Goal: Task Accomplishment & Management: Manage account settings

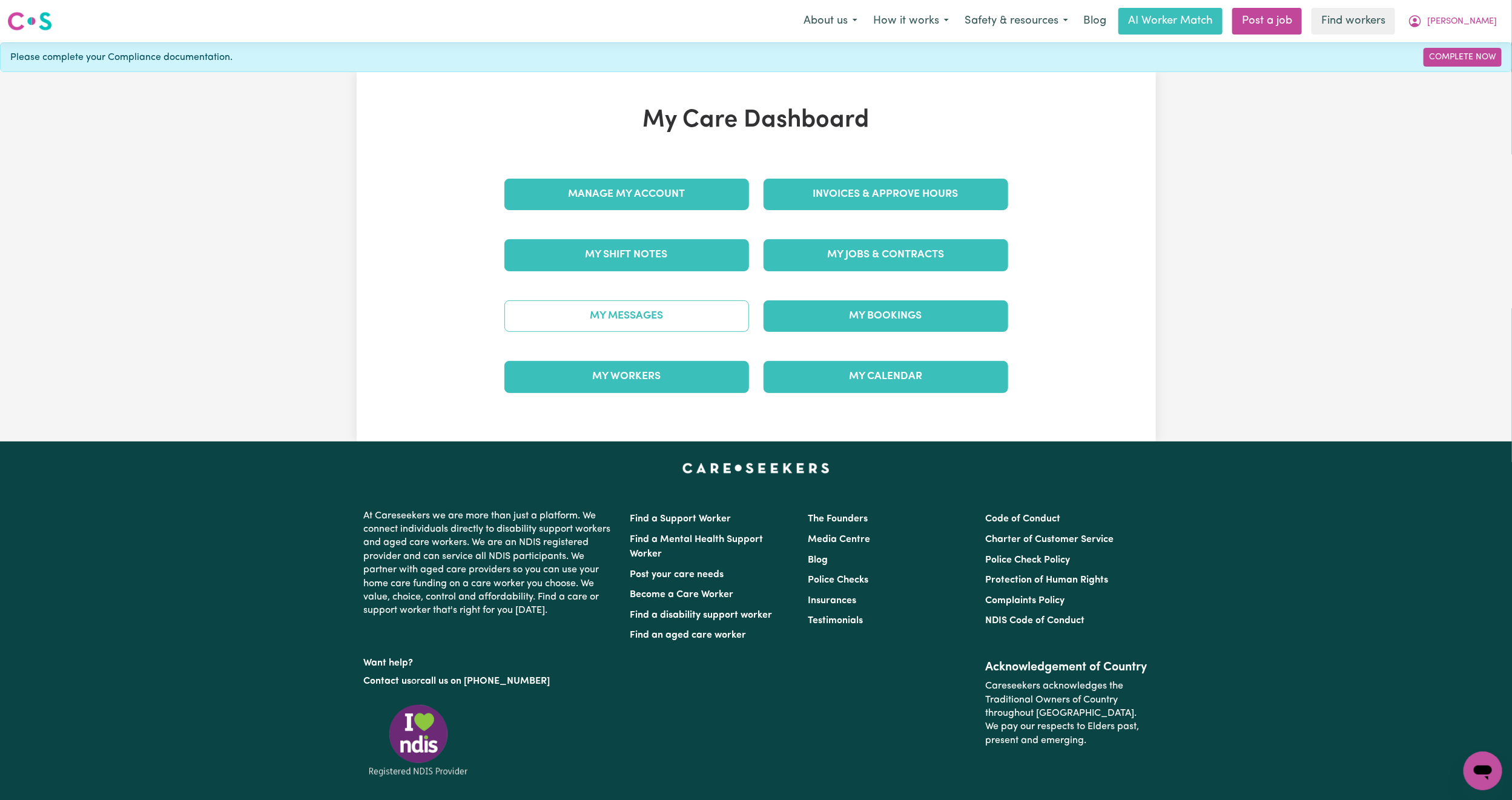
click at [625, 303] on link "My Messages" at bounding box center [626, 316] width 244 height 32
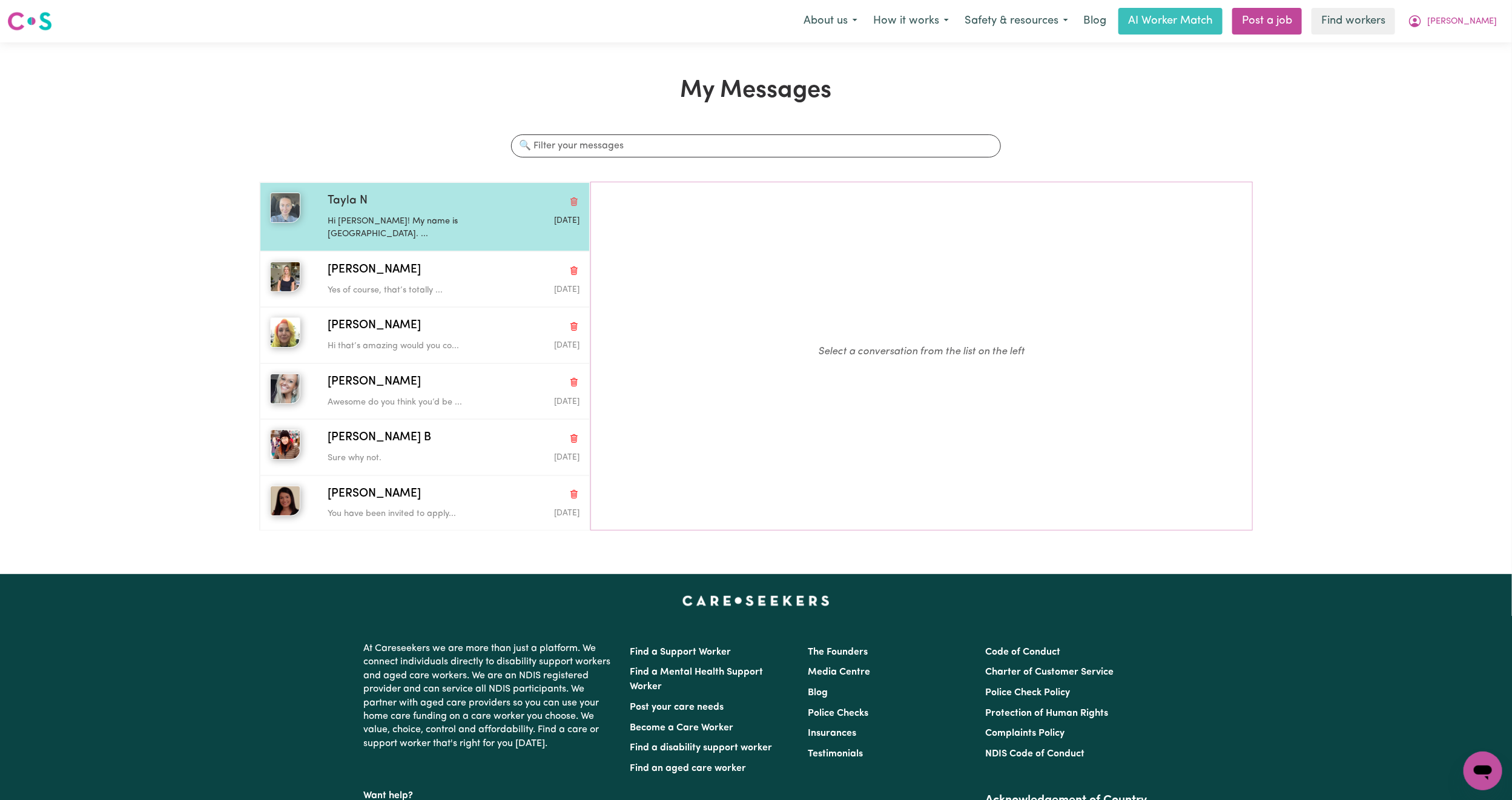
click at [429, 206] on div "Tayla N" at bounding box center [454, 201] width 252 height 18
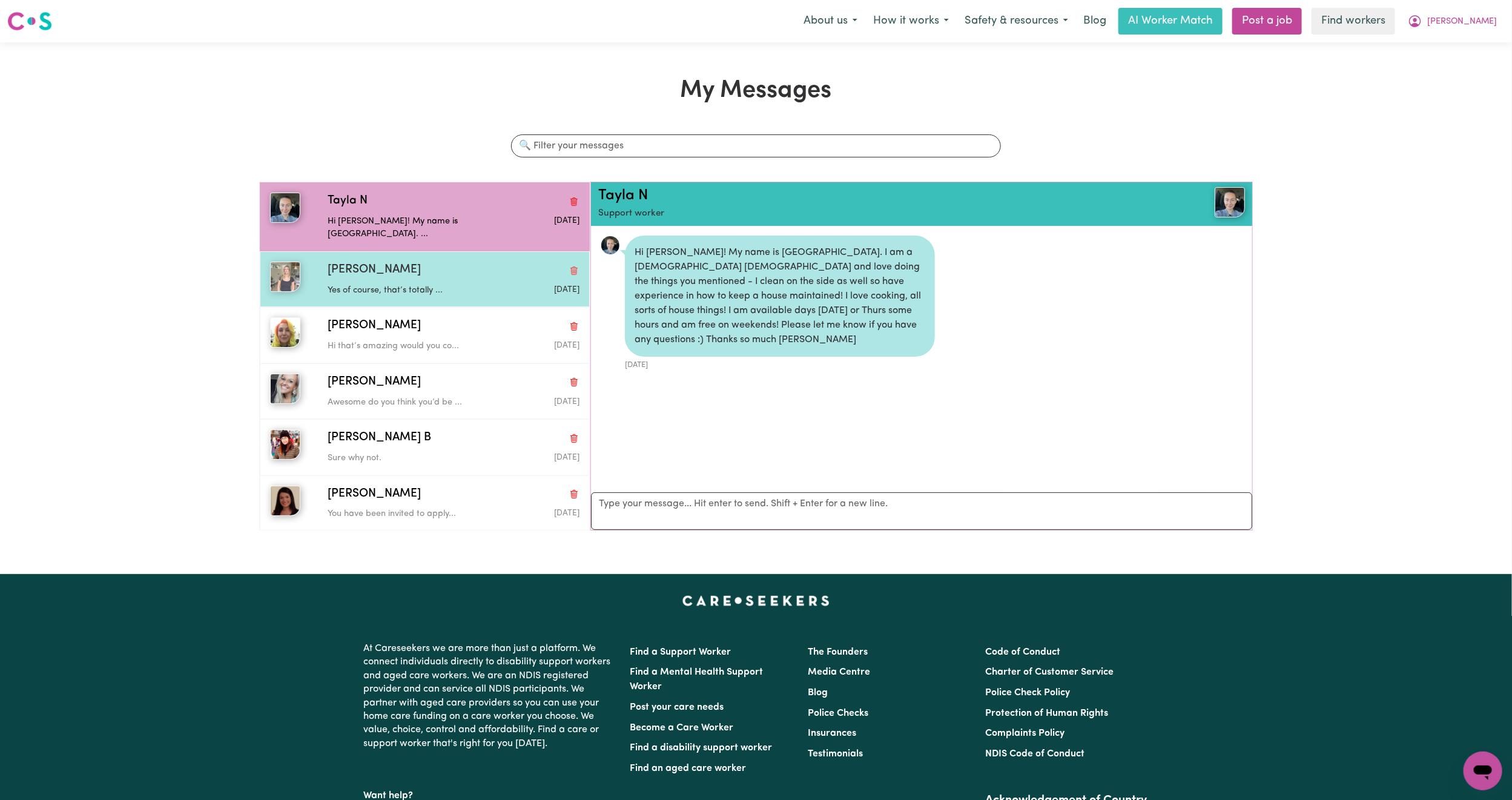
click at [411, 265] on div "[PERSON_NAME]" at bounding box center [454, 269] width 252 height 18
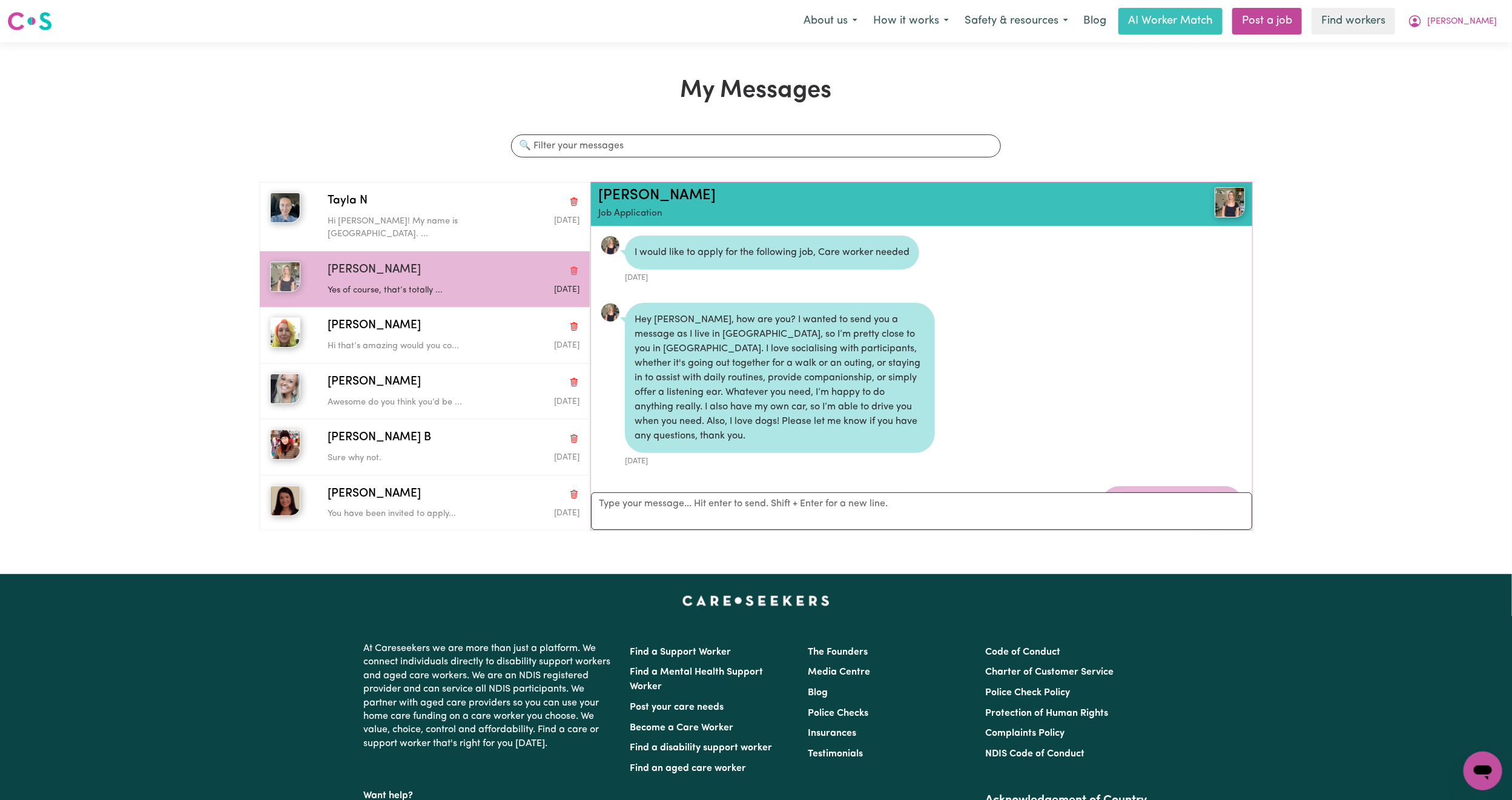
scroll to position [649, 0]
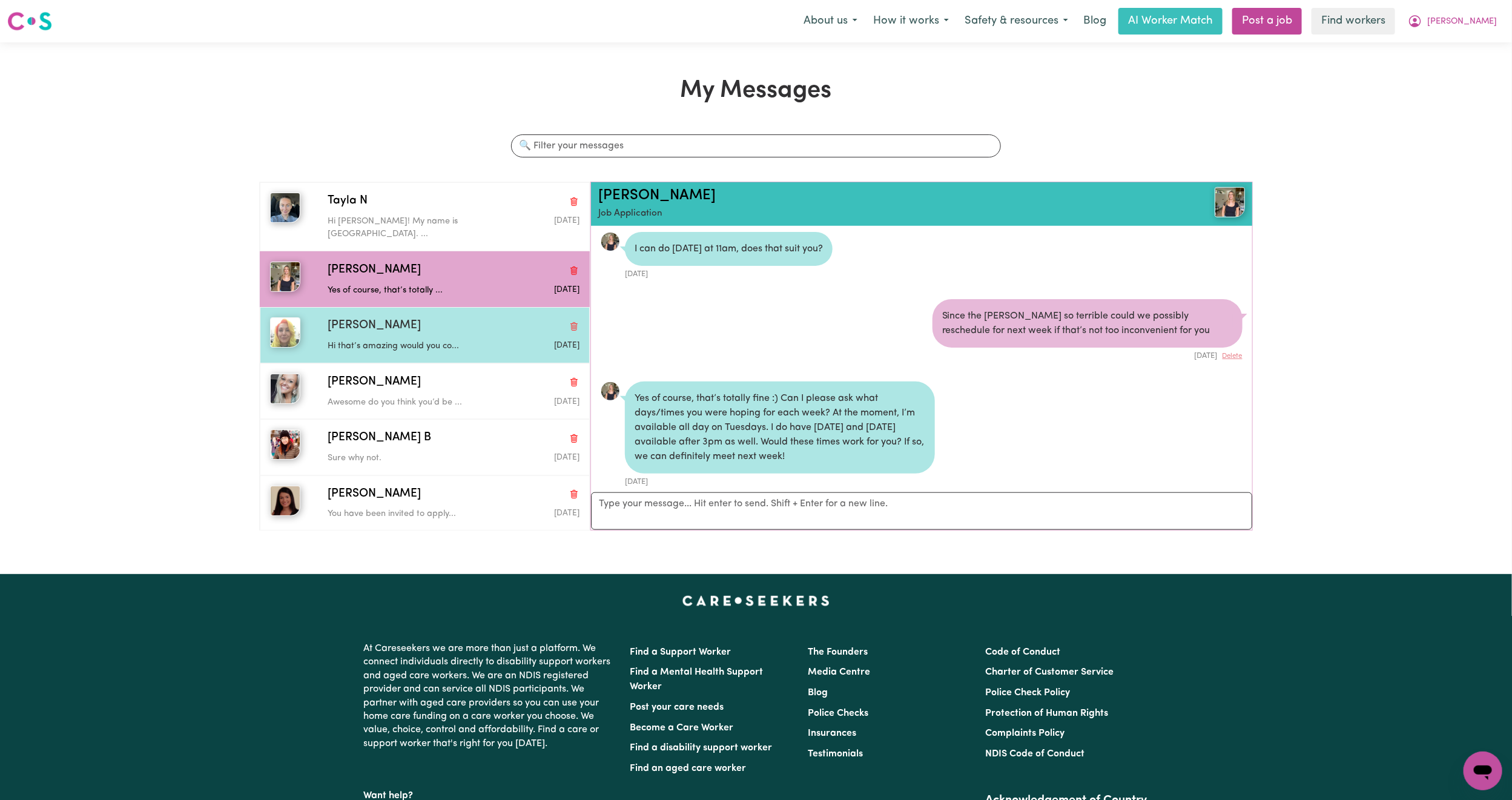
click at [401, 317] on div "[PERSON_NAME]" at bounding box center [454, 326] width 252 height 18
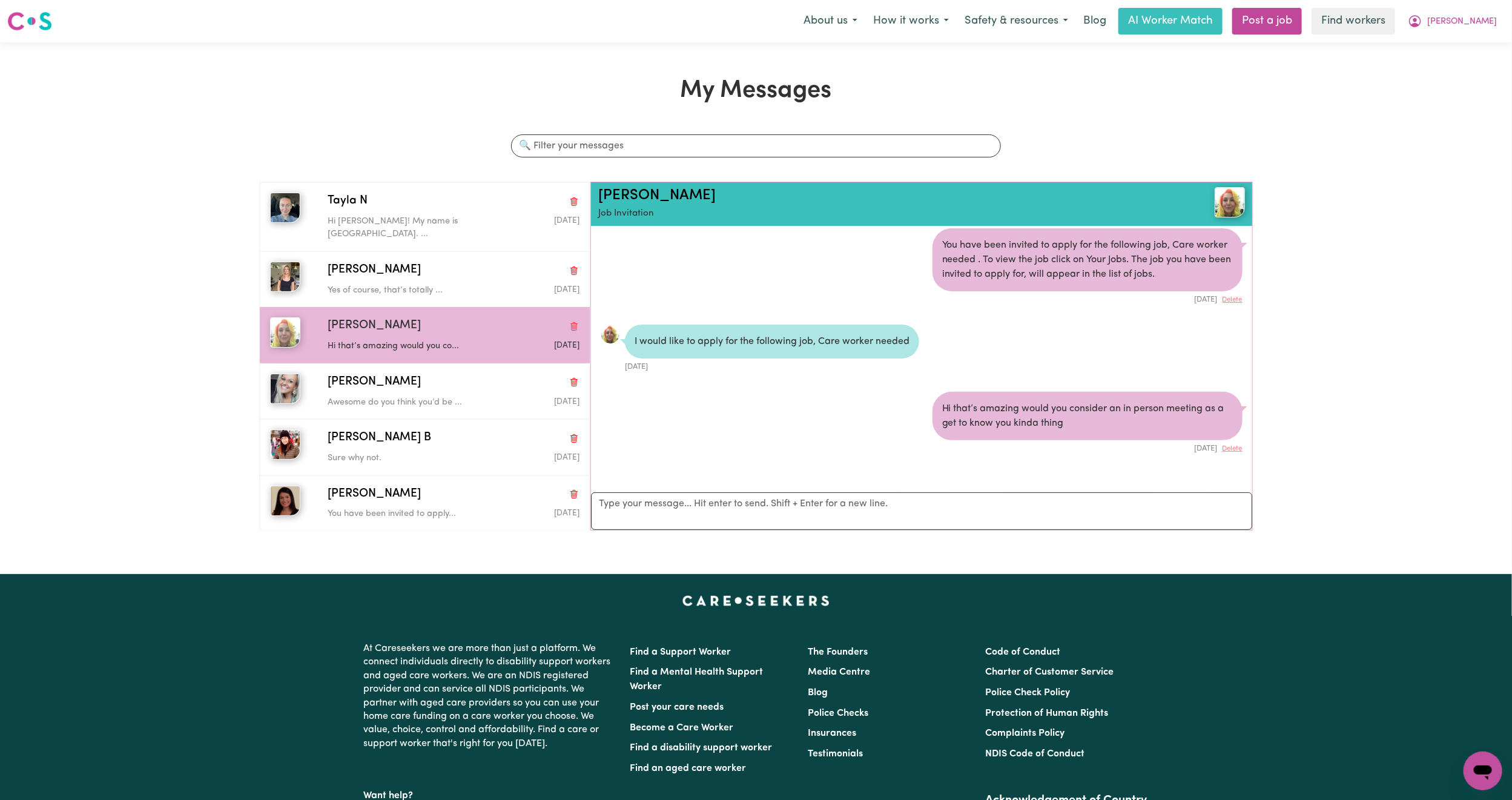
scroll to position [0, 0]
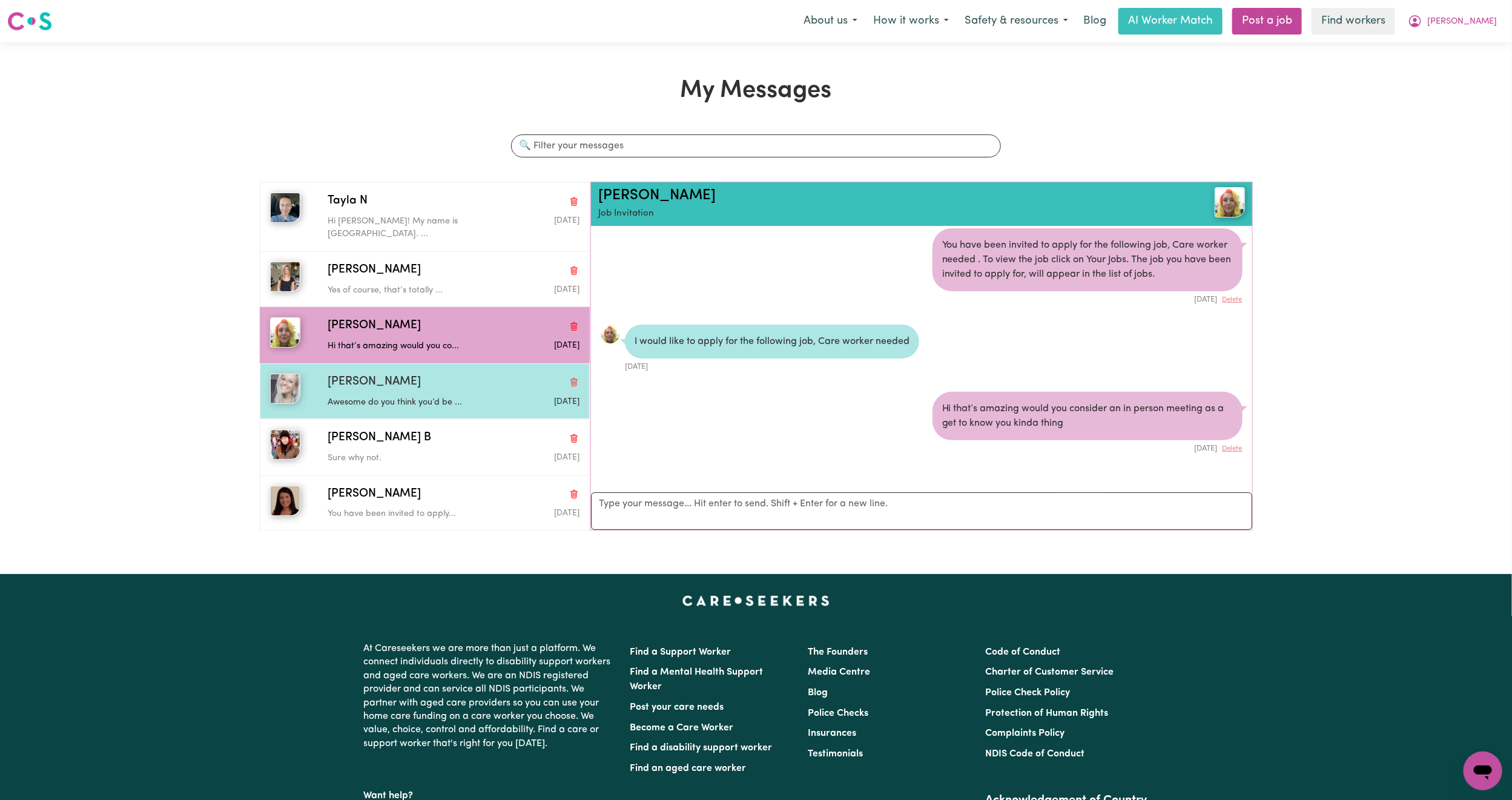
click at [394, 396] on p "Awesome do you think you’d be ..." at bounding box center [411, 403] width 168 height 13
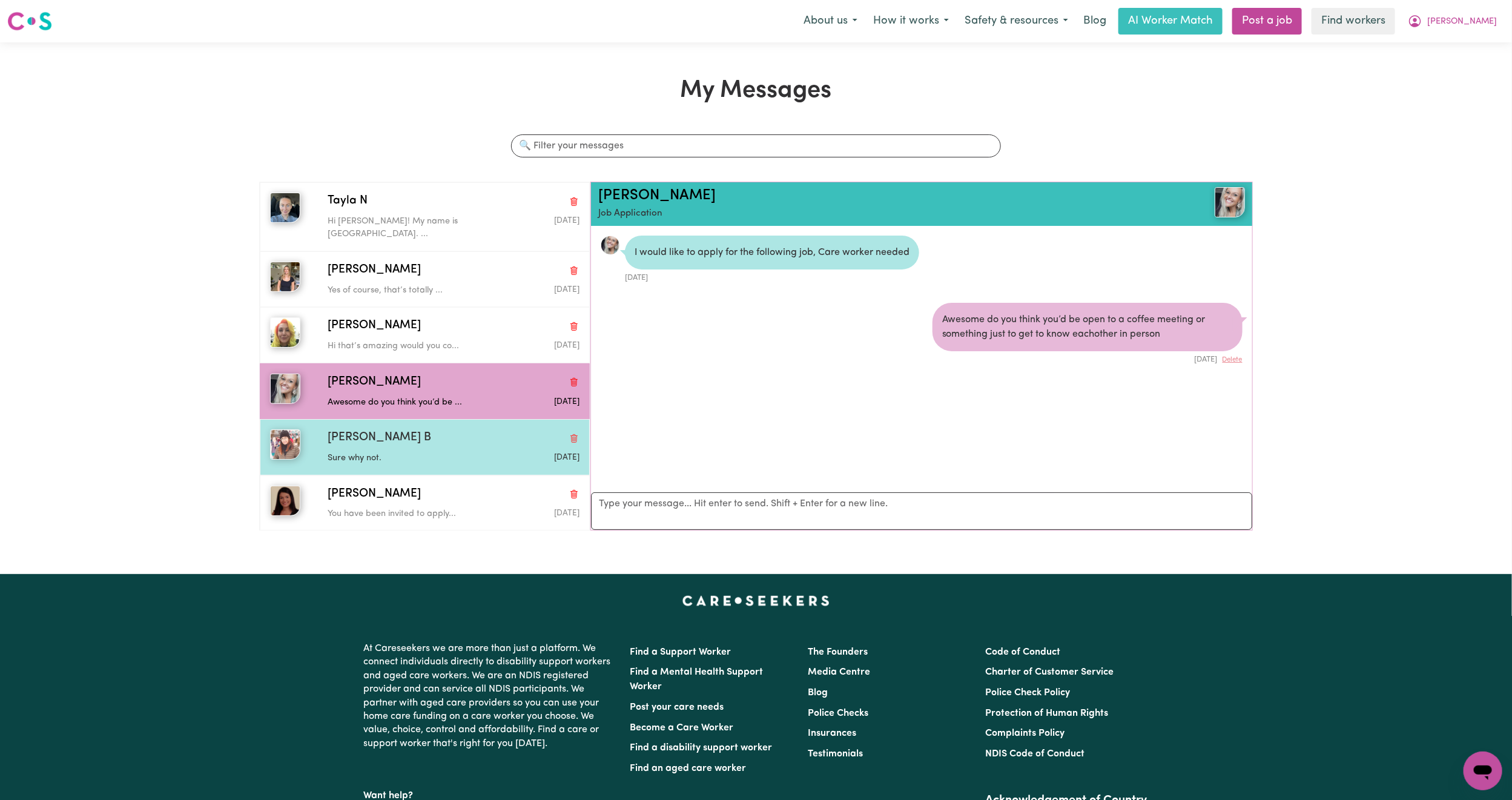
click at [390, 434] on div "[PERSON_NAME] B" at bounding box center [454, 438] width 252 height 18
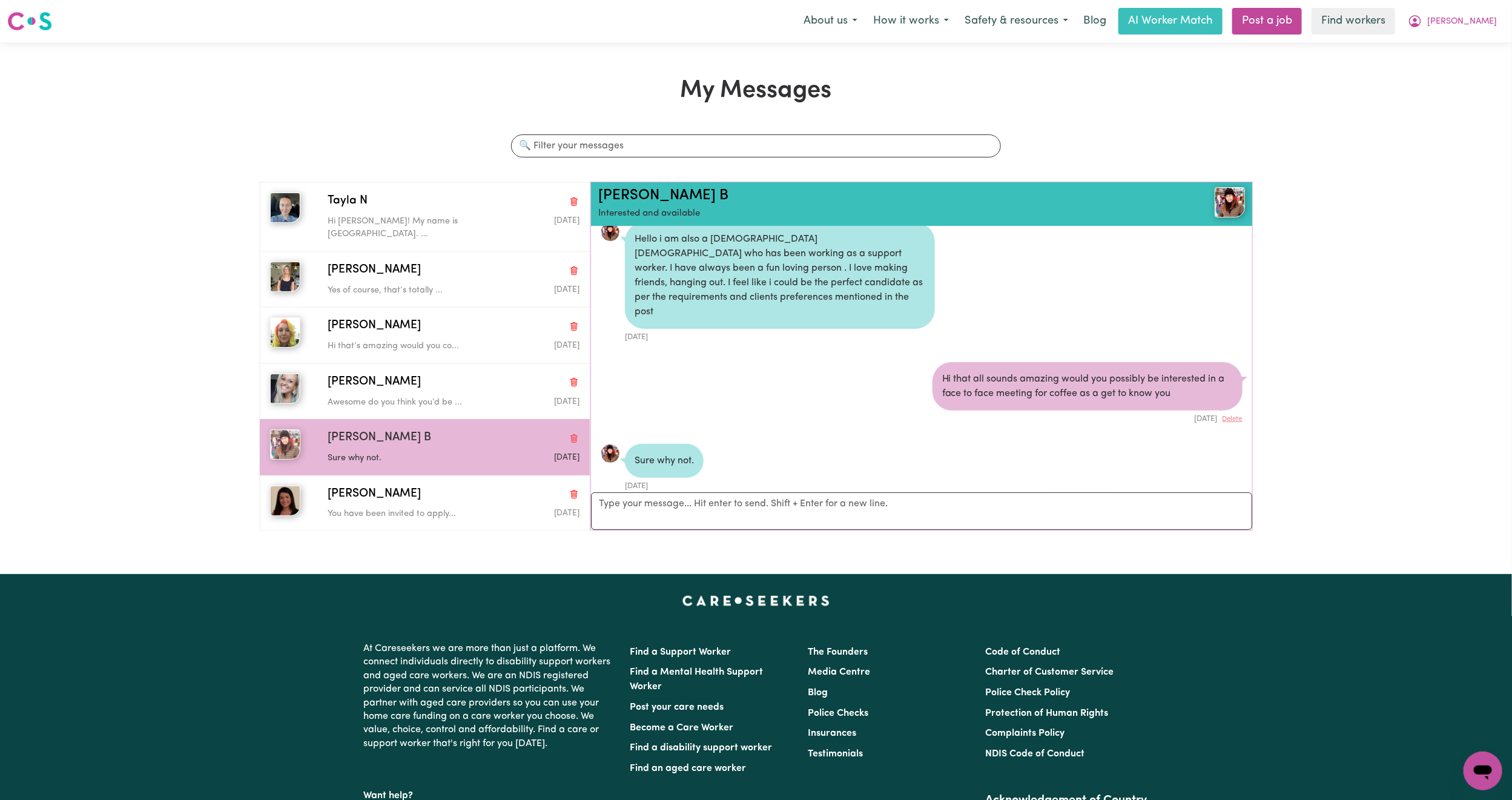
scroll to position [18, 0]
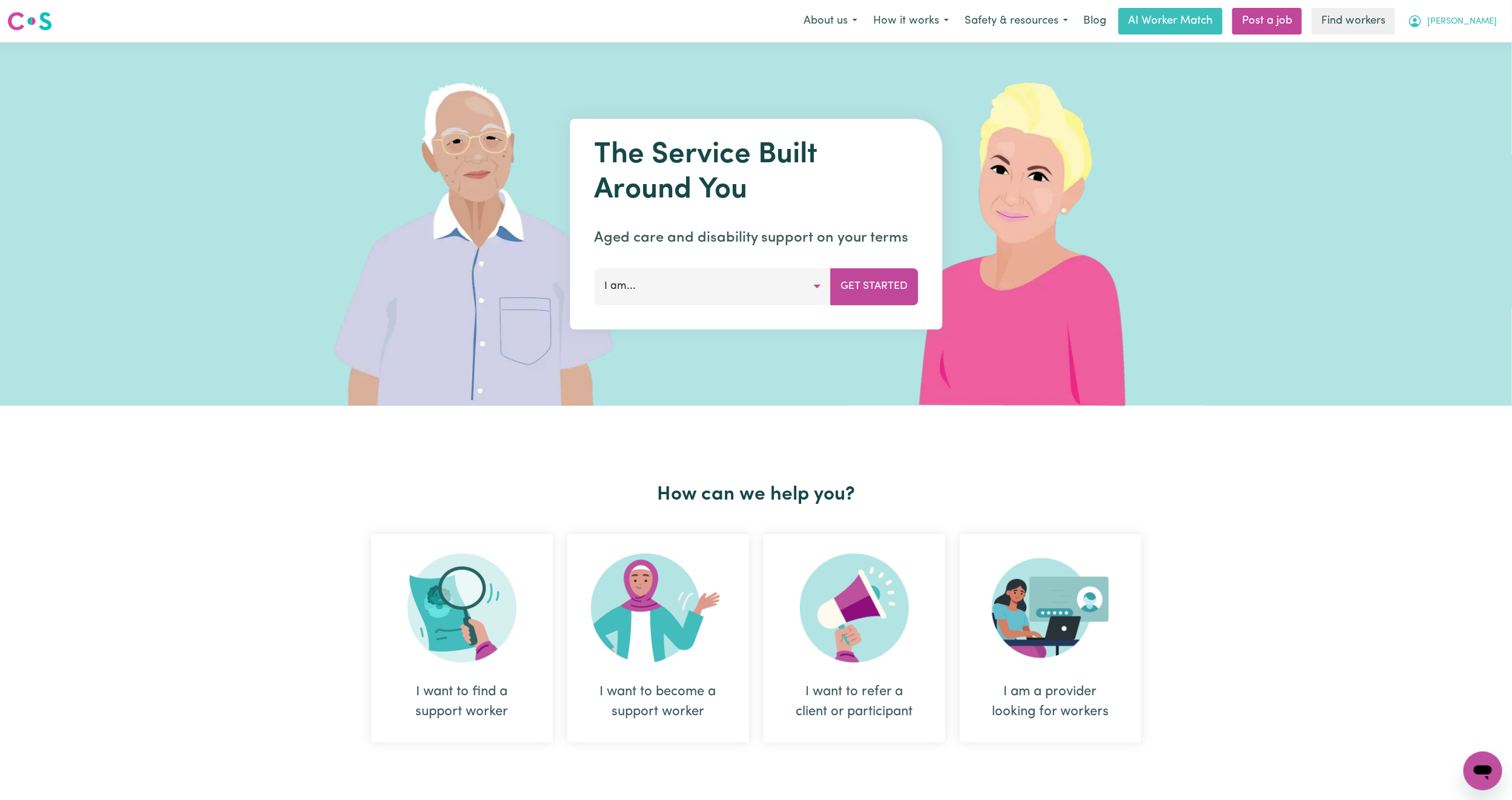
click at [1468, 23] on span "[PERSON_NAME]" at bounding box center [1461, 22] width 69 height 13
click at [1443, 45] on link "My Dashboard" at bounding box center [1456, 47] width 96 height 23
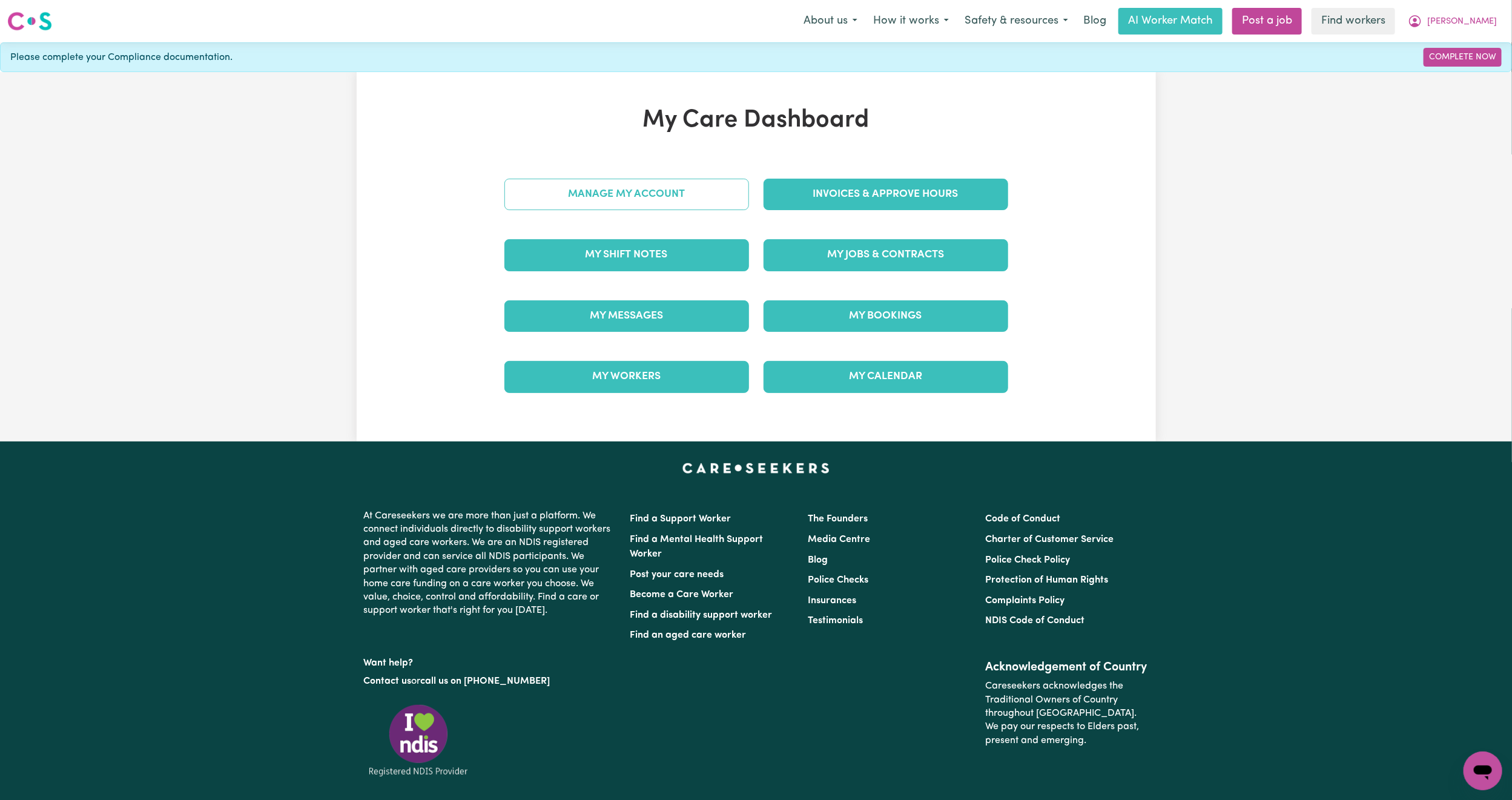
click at [623, 204] on link "Manage My Account" at bounding box center [626, 194] width 244 height 32
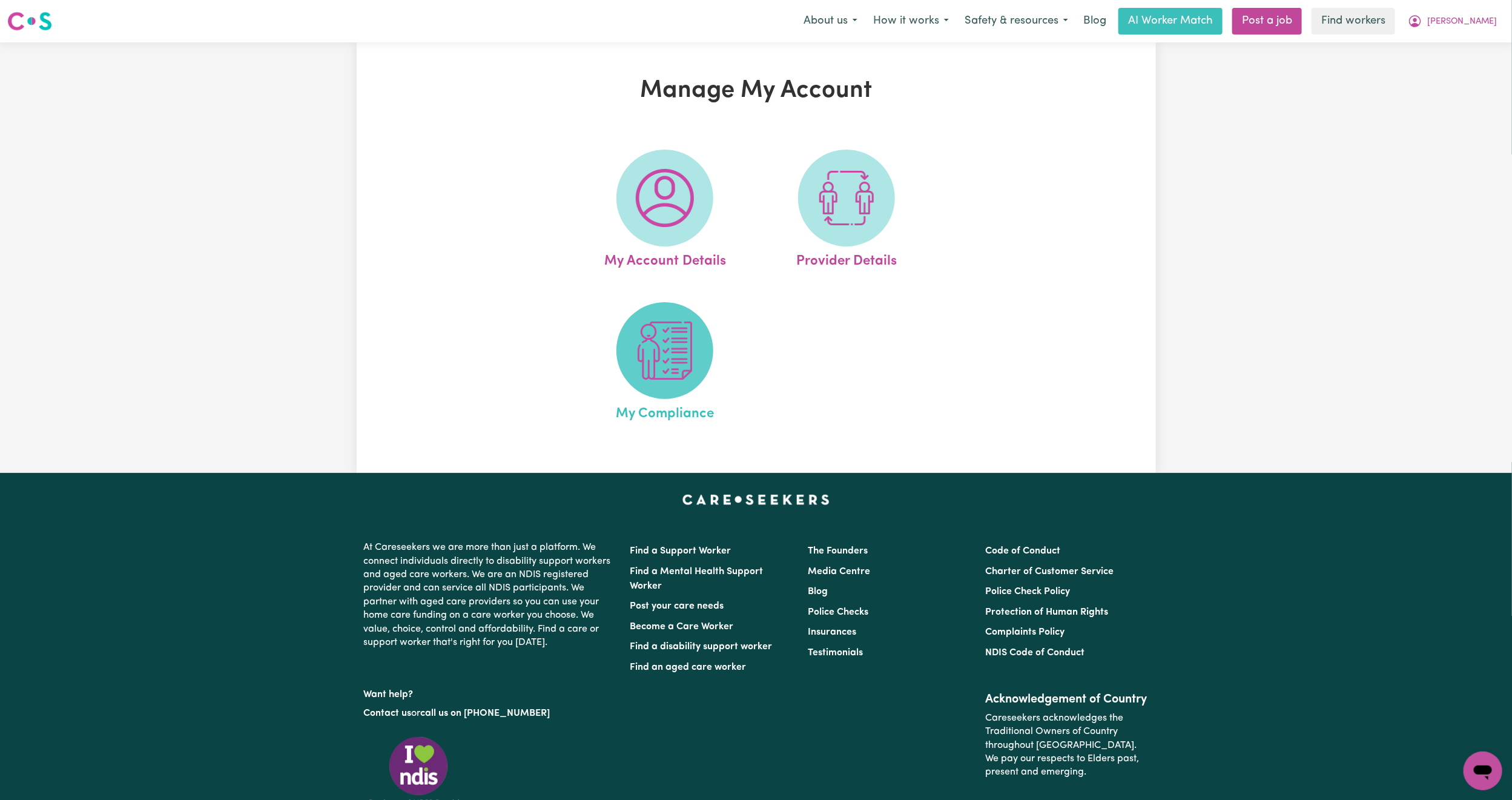
click at [669, 380] on span at bounding box center [664, 350] width 97 height 97
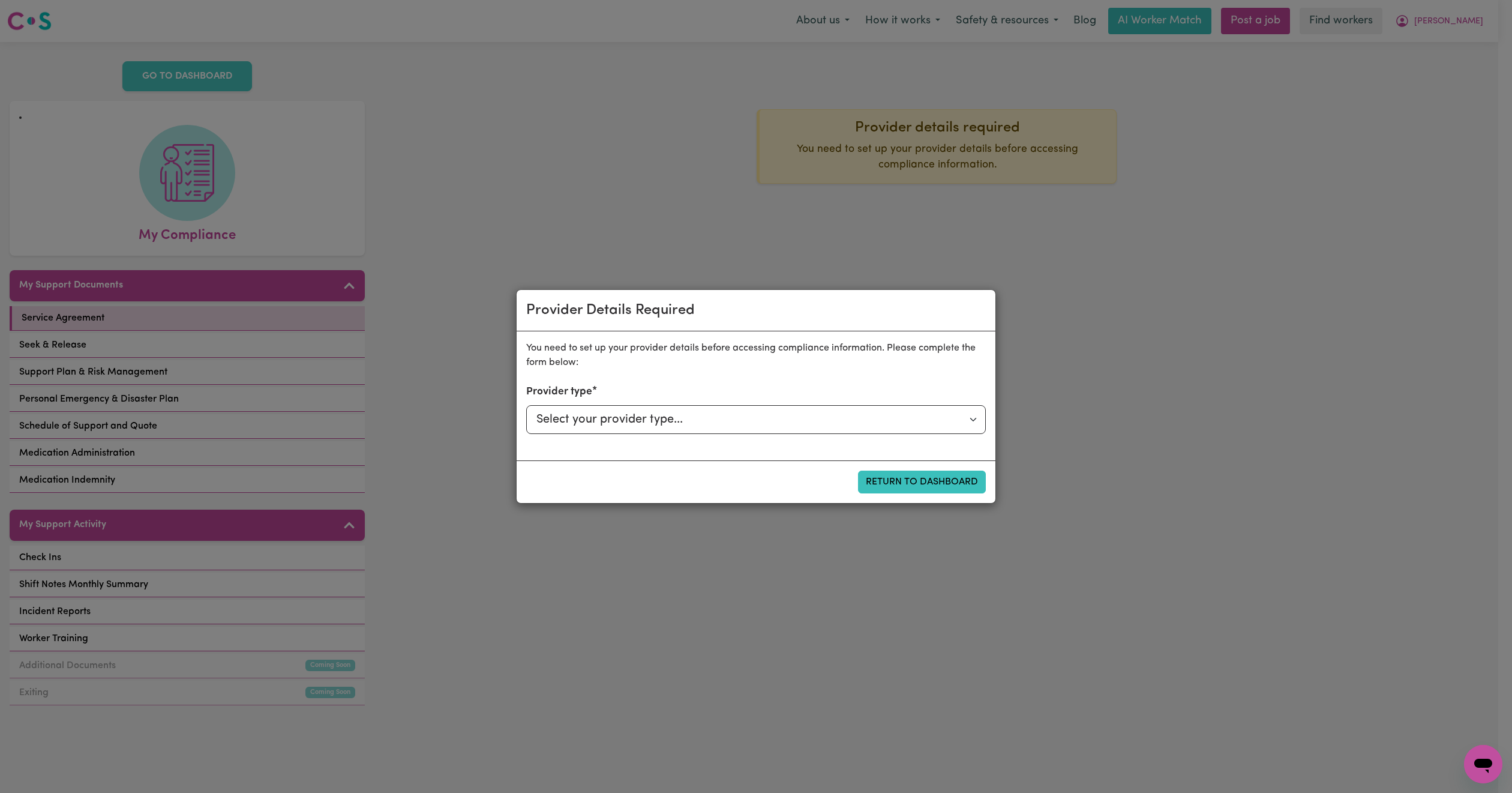
click at [1071, 341] on div "Provider Details Required You need to set up your provider details before acces…" at bounding box center [756, 396] width 1512 height 793
click at [510, 101] on div "Provider Details Required You need to set up your provider details before acces…" at bounding box center [756, 396] width 1512 height 793
